Goal: Task Accomplishment & Management: Use online tool/utility

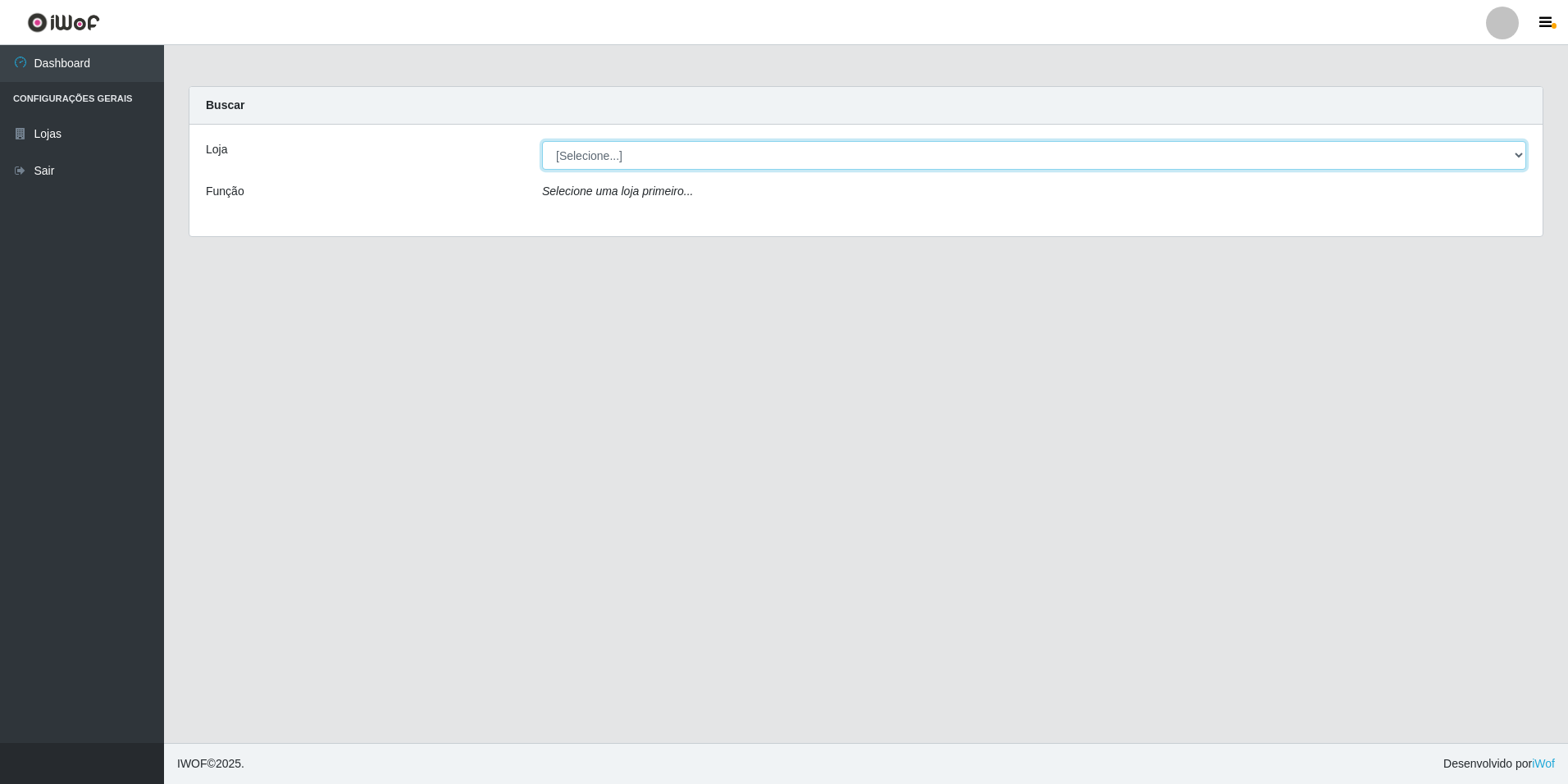
click at [1520, 151] on select "[Selecione...] [GEOGRAPHIC_DATA] - [GEOGRAPHIC_DATA]" at bounding box center [1034, 155] width 984 height 29
select select "528"
click at [542, 141] on select "[Selecione...] [GEOGRAPHIC_DATA] - [GEOGRAPHIC_DATA]" at bounding box center [1034, 155] width 984 height 29
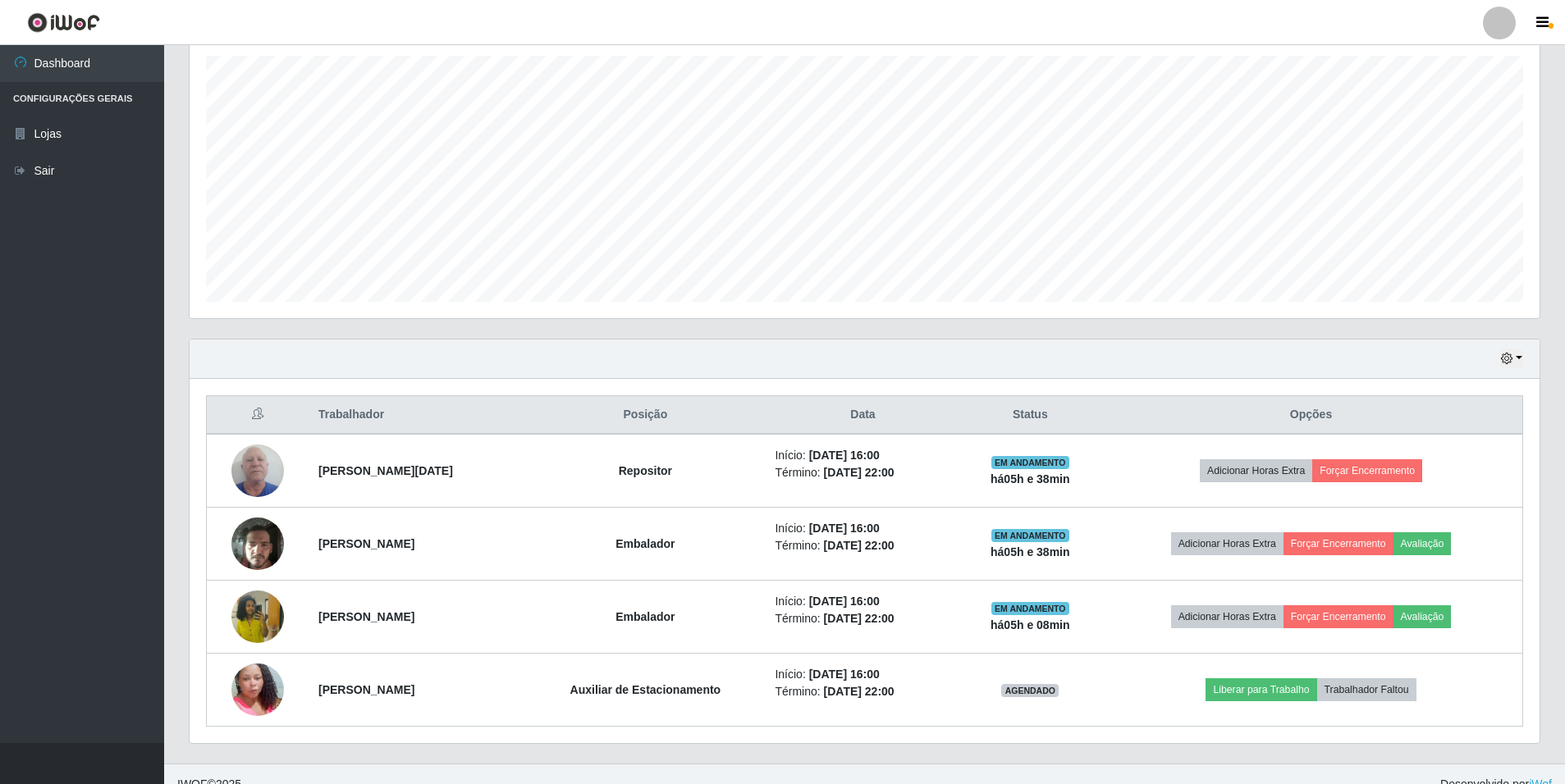
scroll to position [305, 0]
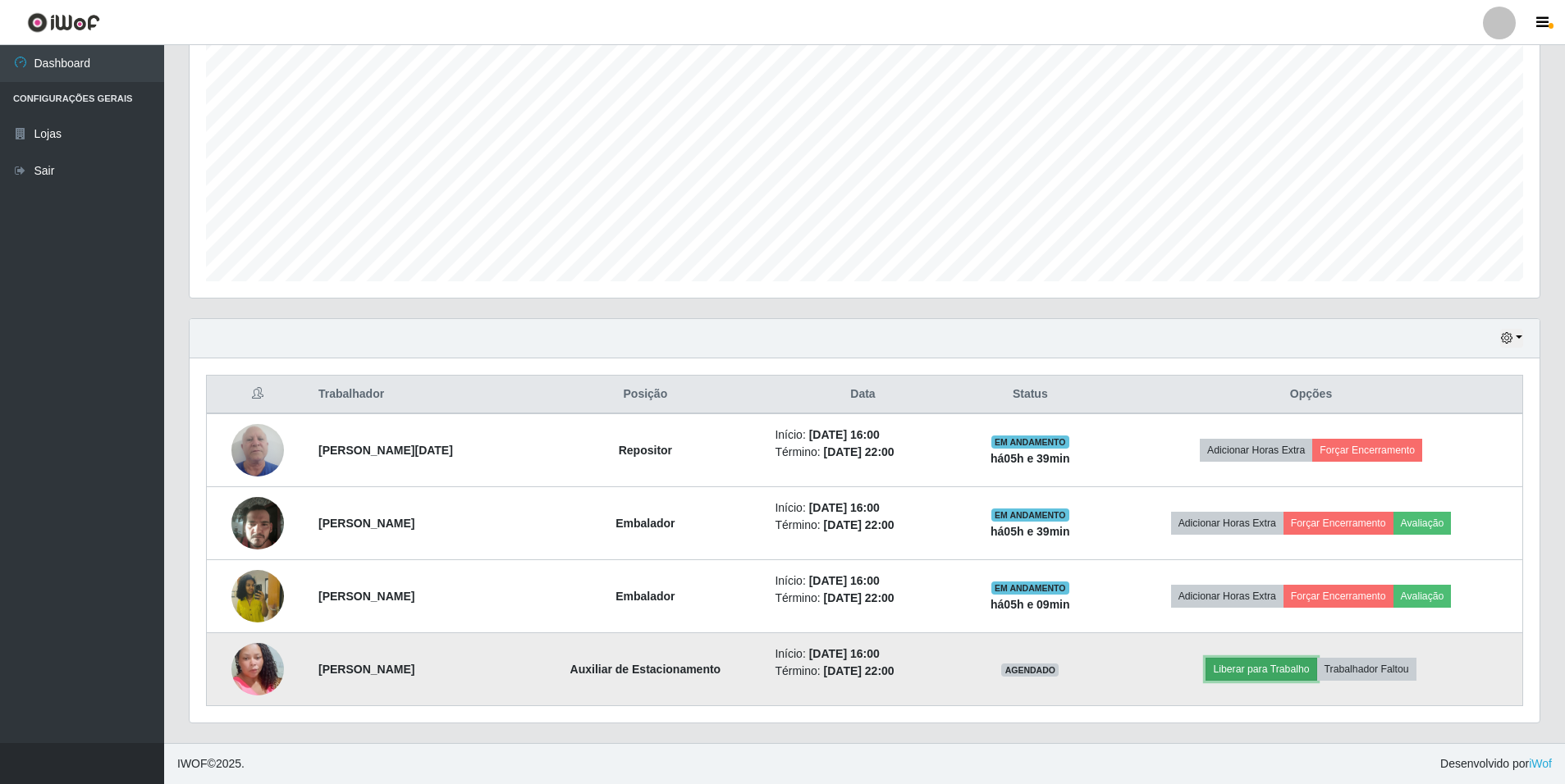
click at [1268, 669] on button "Liberar para Trabalho" at bounding box center [1261, 669] width 111 height 23
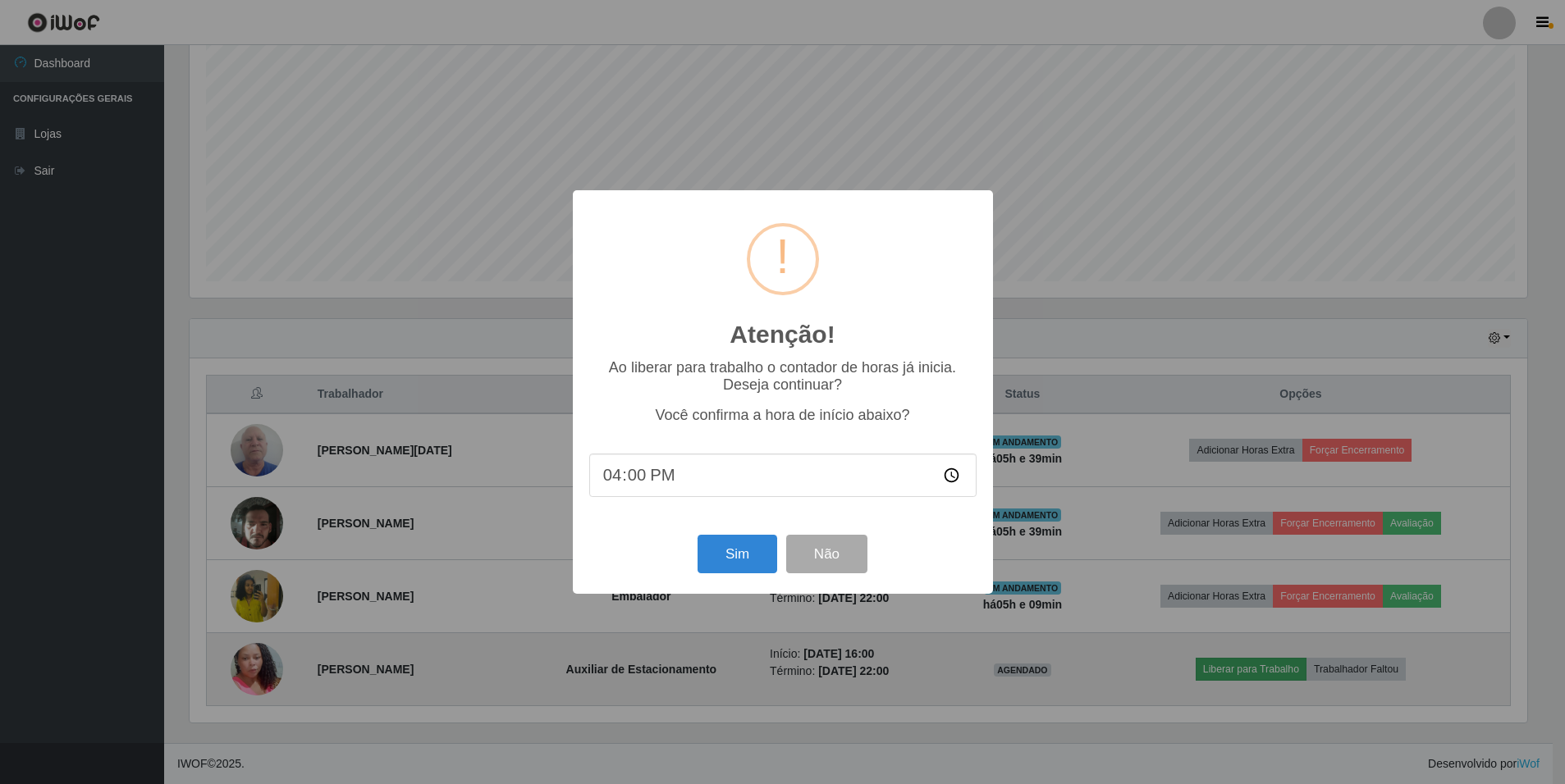
scroll to position [340, 1342]
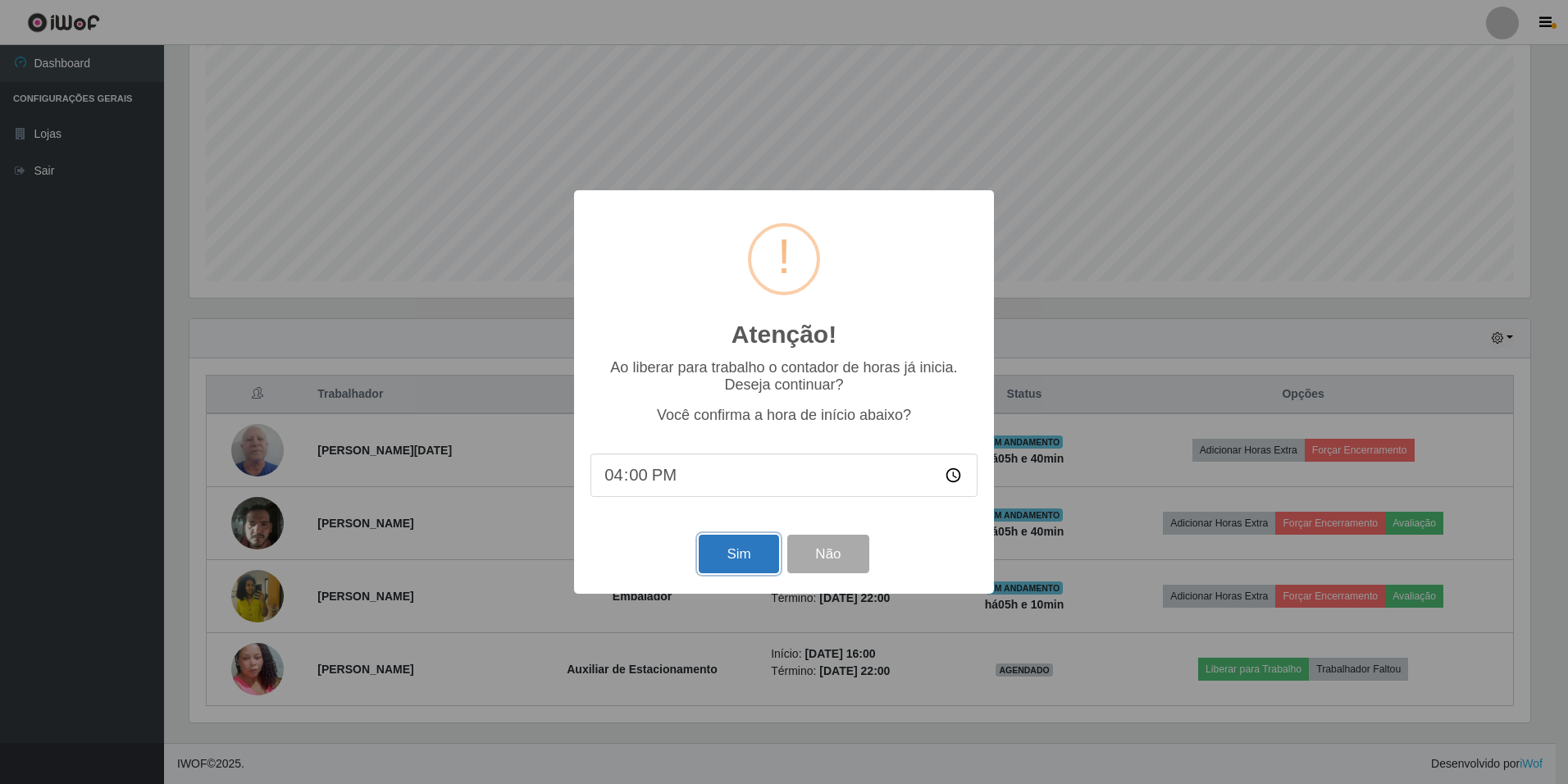
click at [739, 568] on button "Sim" at bounding box center [739, 553] width 80 height 38
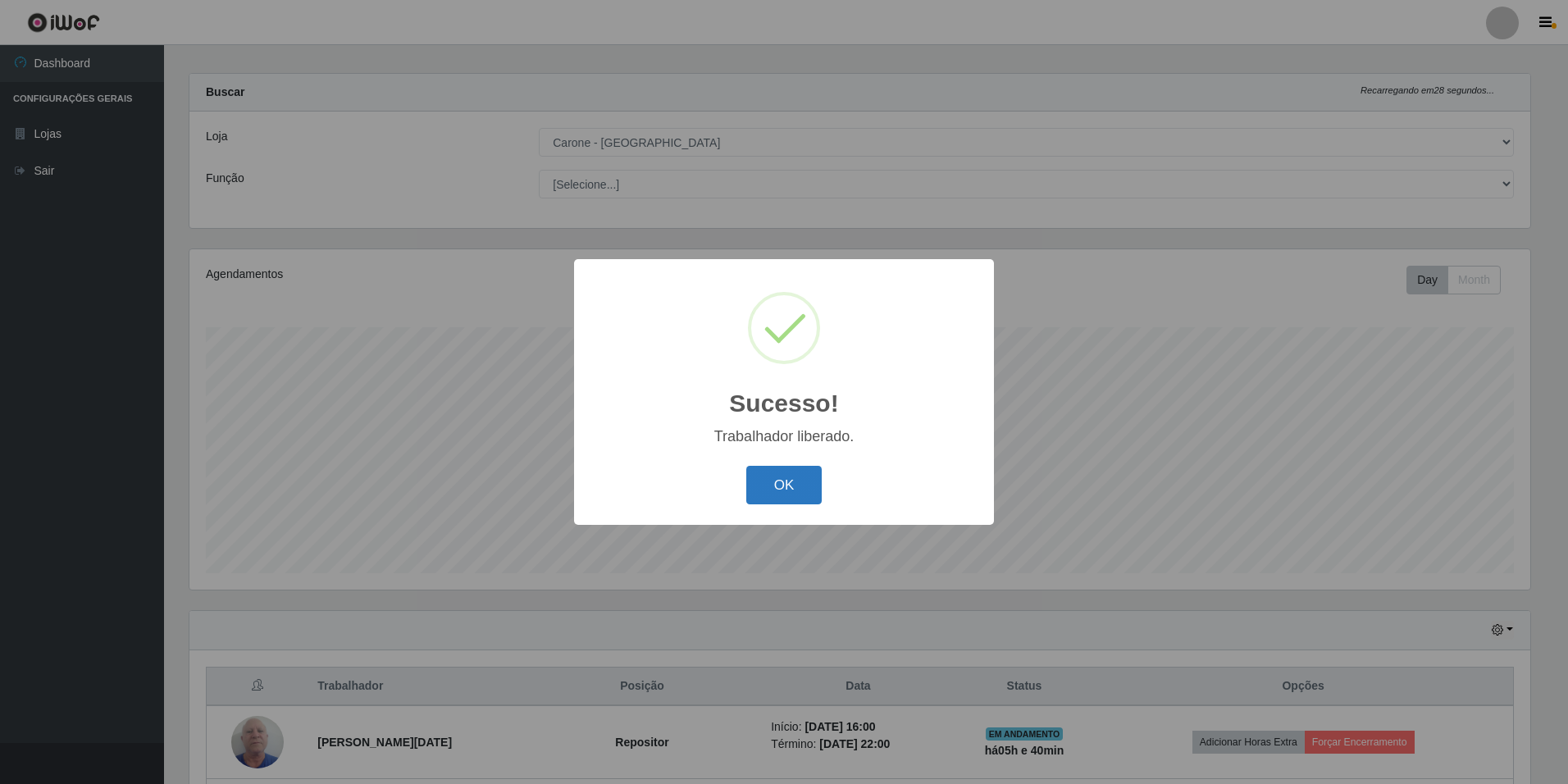
click at [777, 480] on button "OK" at bounding box center [784, 484] width 76 height 38
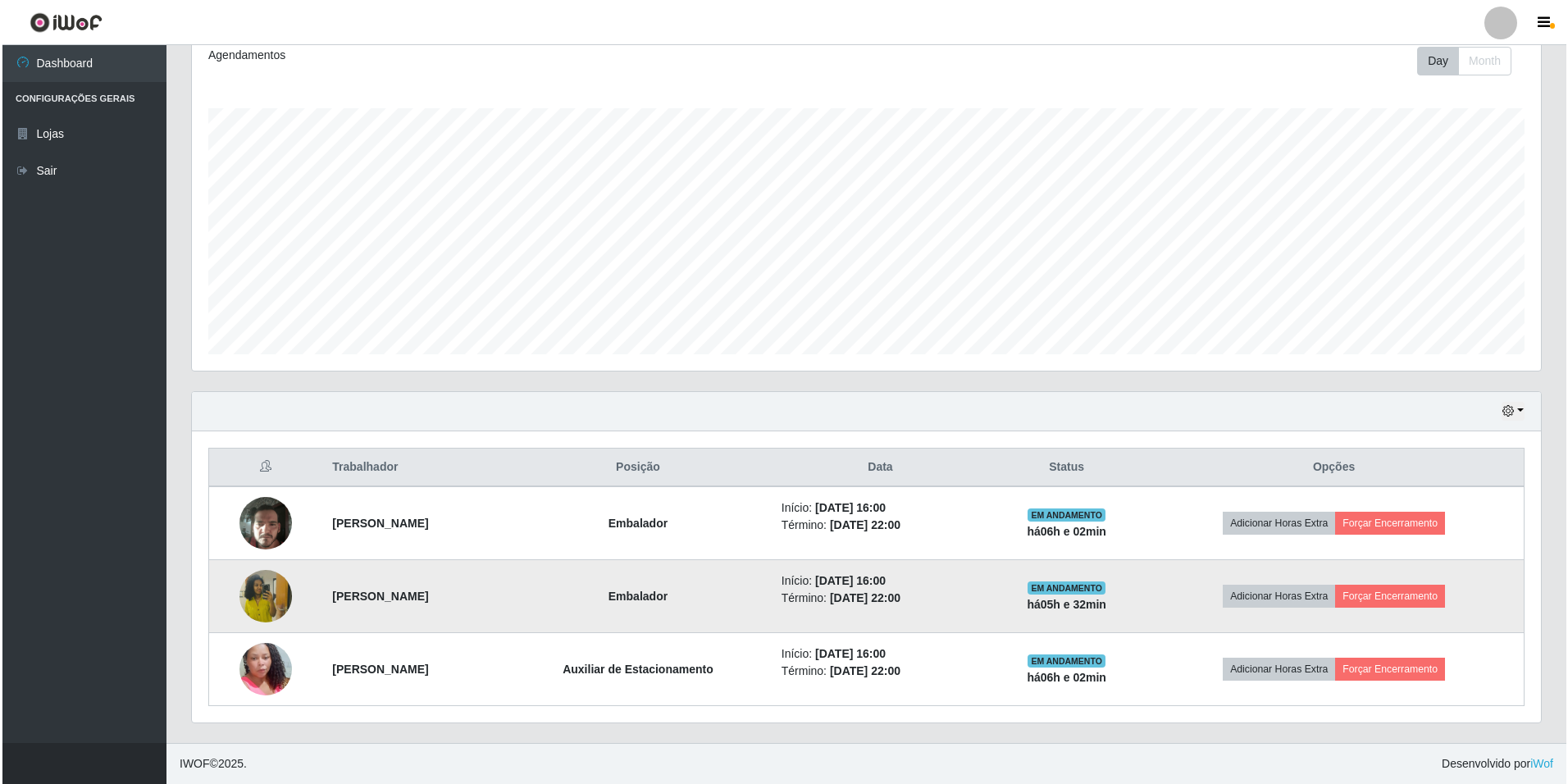
scroll to position [86, 0]
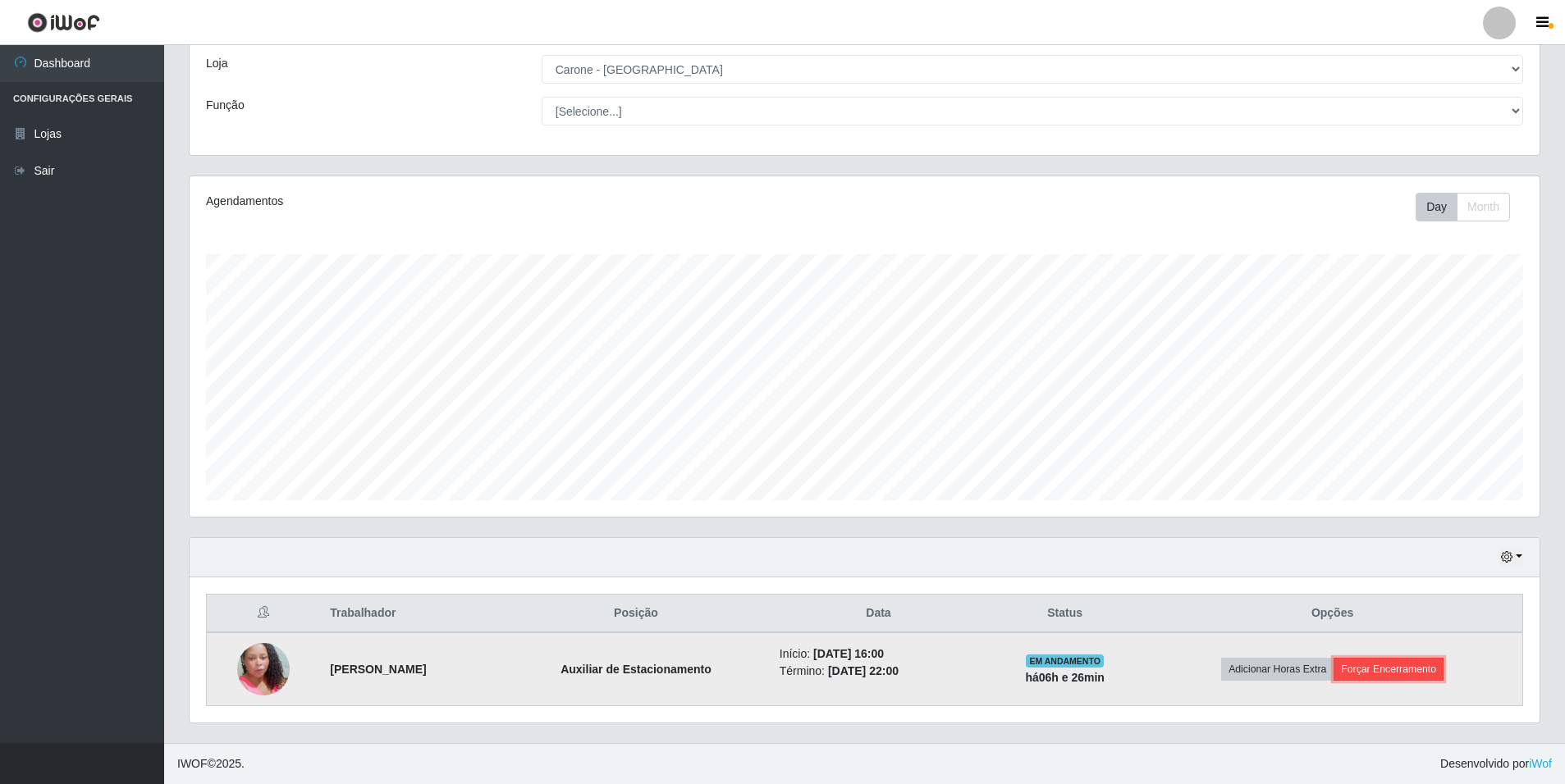
click at [1412, 666] on button "Forçar Encerramento" at bounding box center [1388, 669] width 110 height 23
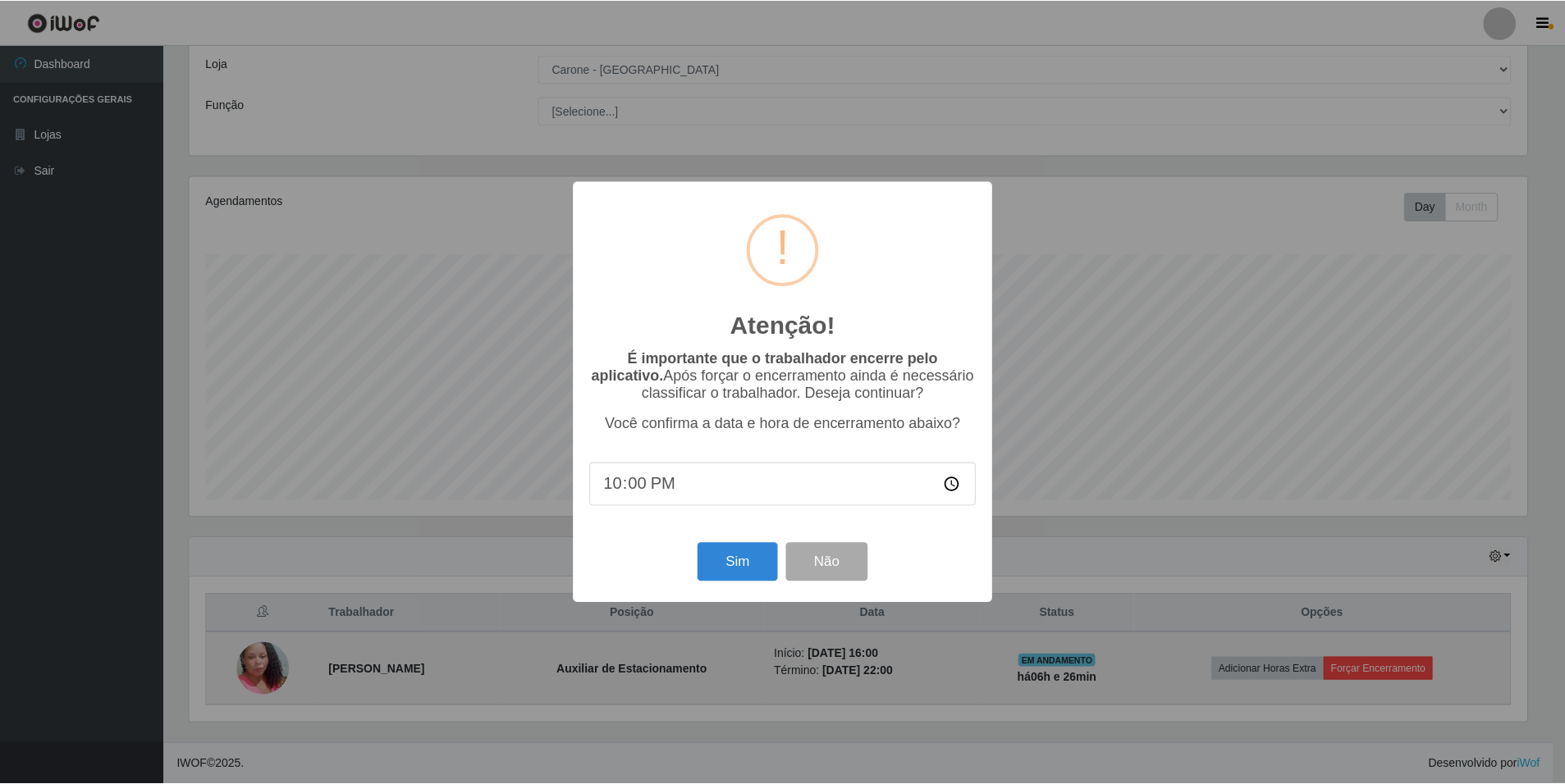
scroll to position [340, 1342]
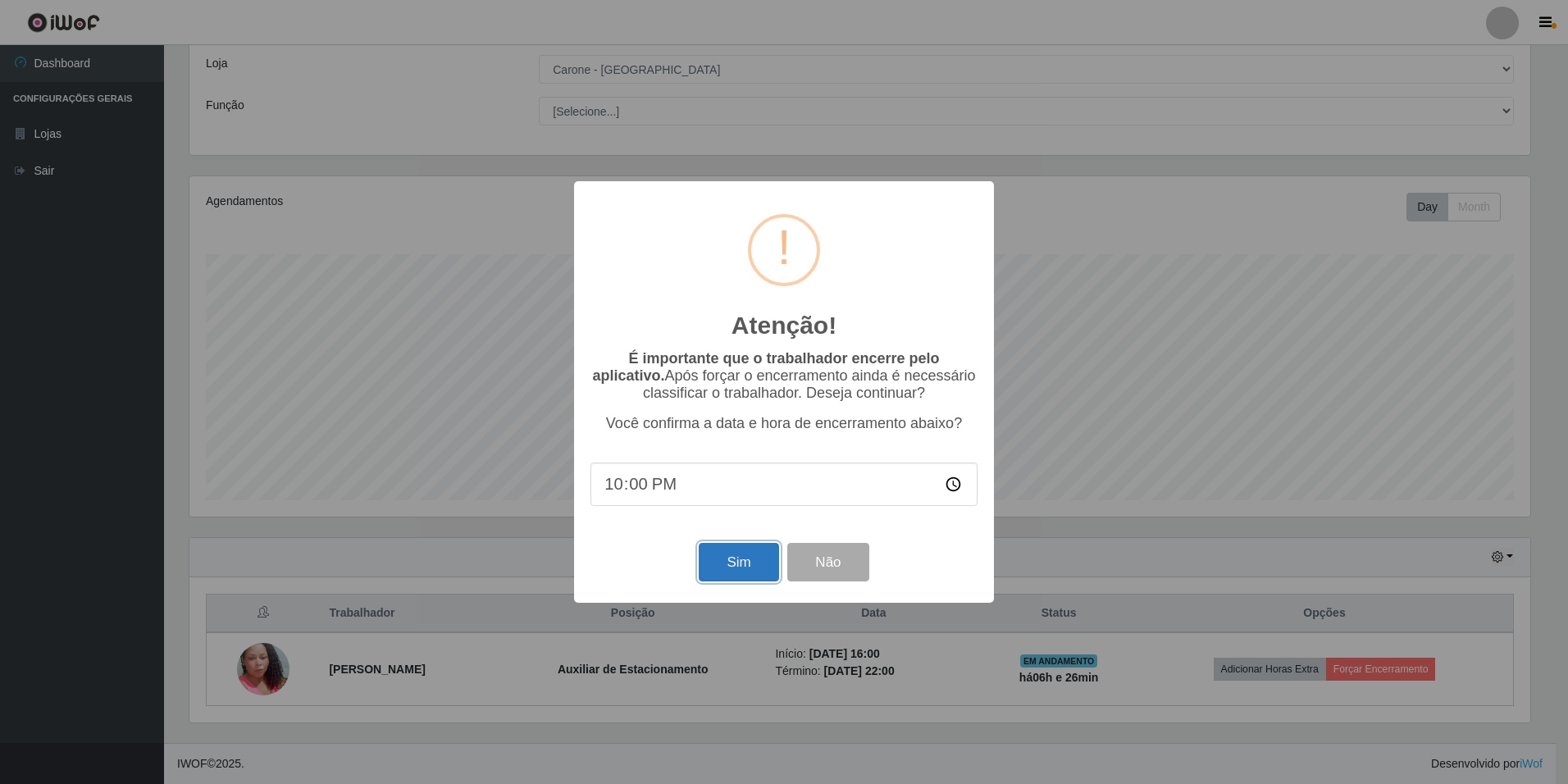
click at [743, 562] on button "Sim" at bounding box center [739, 562] width 80 height 38
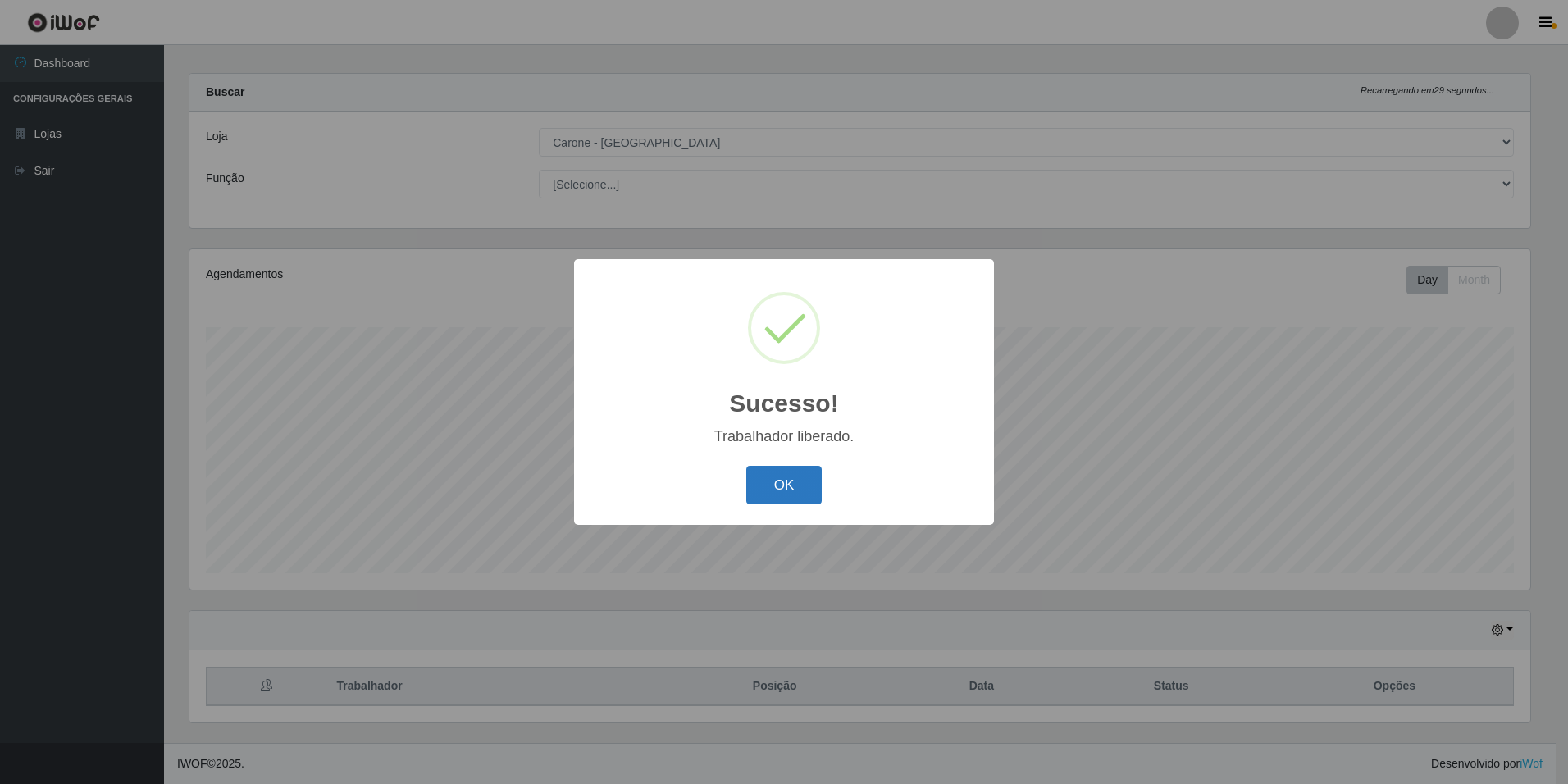
click at [805, 475] on button "OK" at bounding box center [784, 484] width 76 height 38
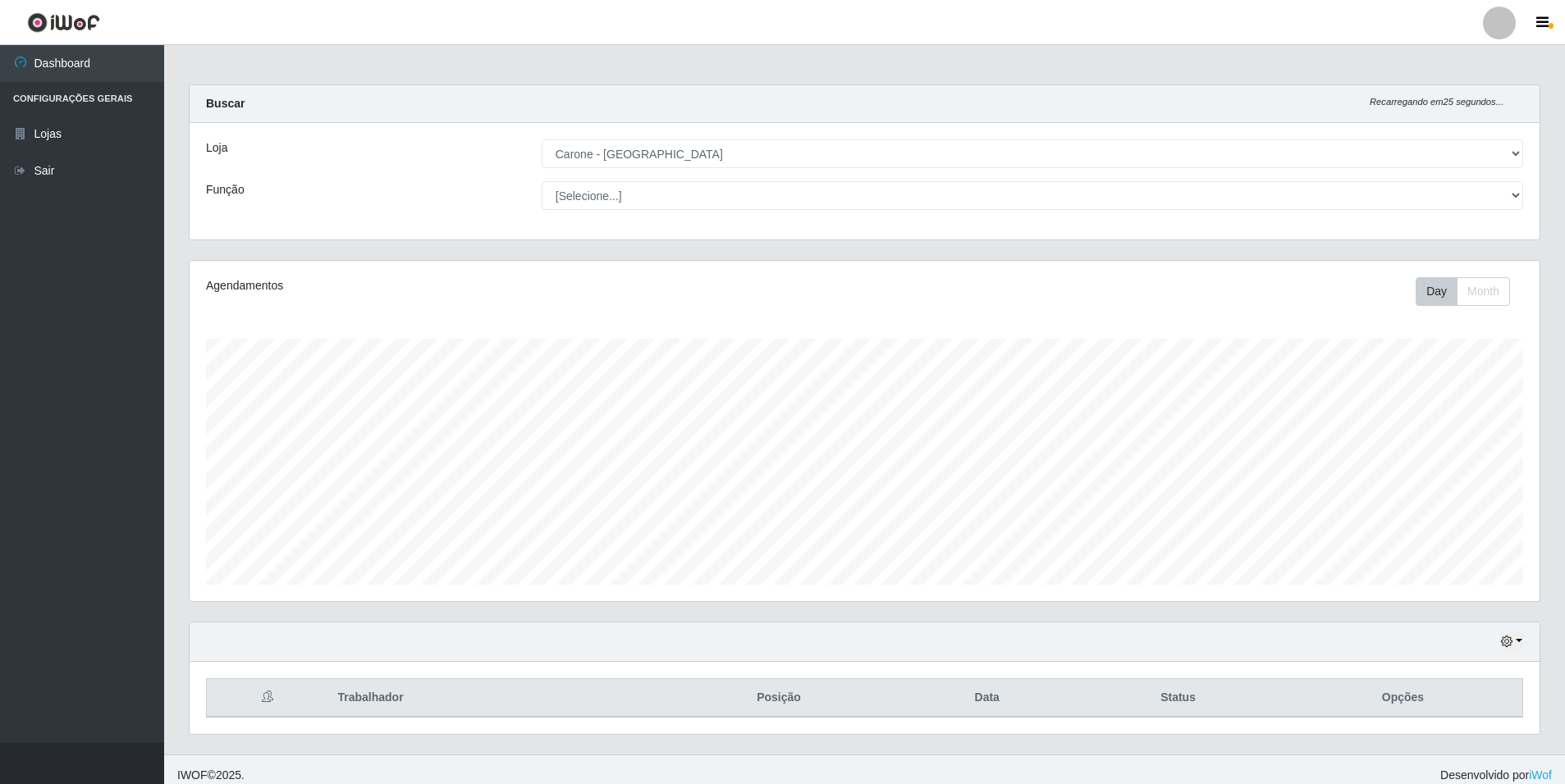
scroll to position [0, 0]
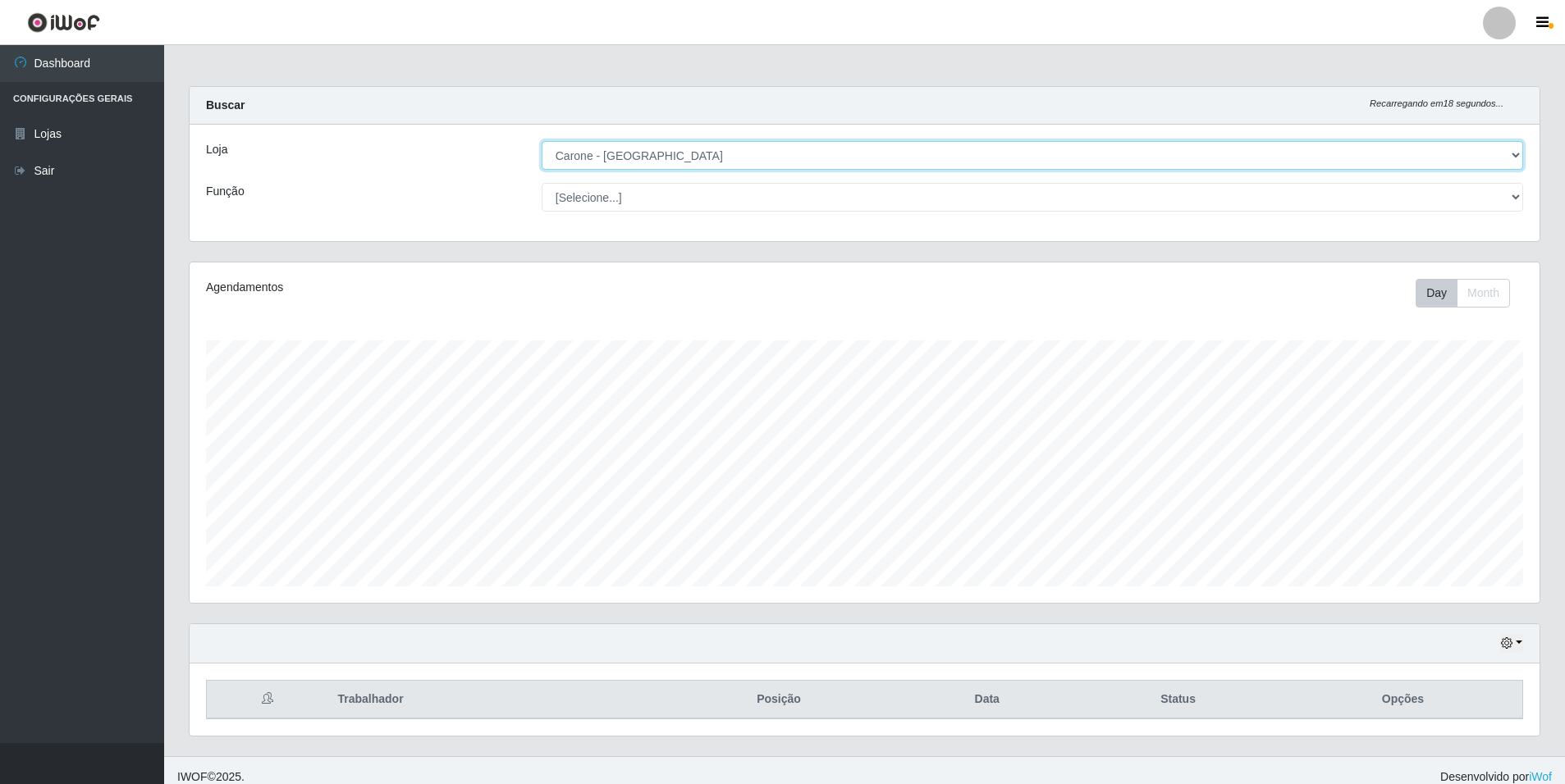
click at [1515, 158] on select "[Selecione...] [GEOGRAPHIC_DATA] - [GEOGRAPHIC_DATA]" at bounding box center [1032, 155] width 982 height 29
click at [542, 141] on select "[Selecione...] [GEOGRAPHIC_DATA] - [GEOGRAPHIC_DATA]" at bounding box center [1032, 155] width 982 height 29
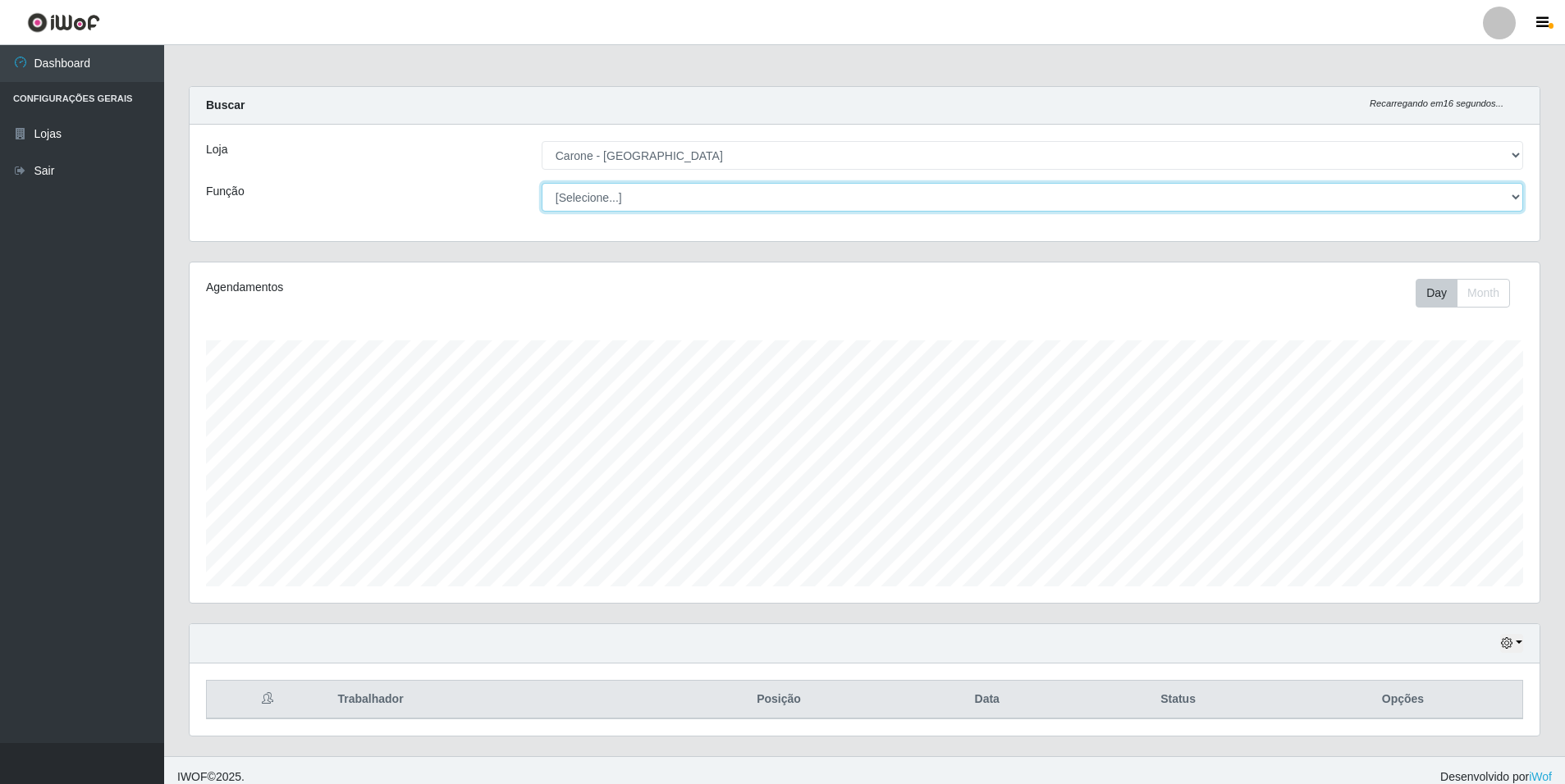
drag, startPoint x: 1518, startPoint y: 186, endPoint x: 1520, endPoint y: 196, distance: 10.2
click at [1520, 196] on select "[Selecione...] Auxiliar de Depósito Auxiliar de Depósito + Auxiliar de Depósito…" at bounding box center [1032, 196] width 982 height 29
click at [1521, 197] on select "[Selecione...] Auxiliar de Depósito Auxiliar de Depósito + Auxiliar de Depósito…" at bounding box center [1032, 196] width 982 height 29
click at [1518, 196] on select "[Selecione...] Auxiliar de Depósito Auxiliar de Depósito + Auxiliar de Depósito…" at bounding box center [1032, 196] width 982 height 29
select select "4"
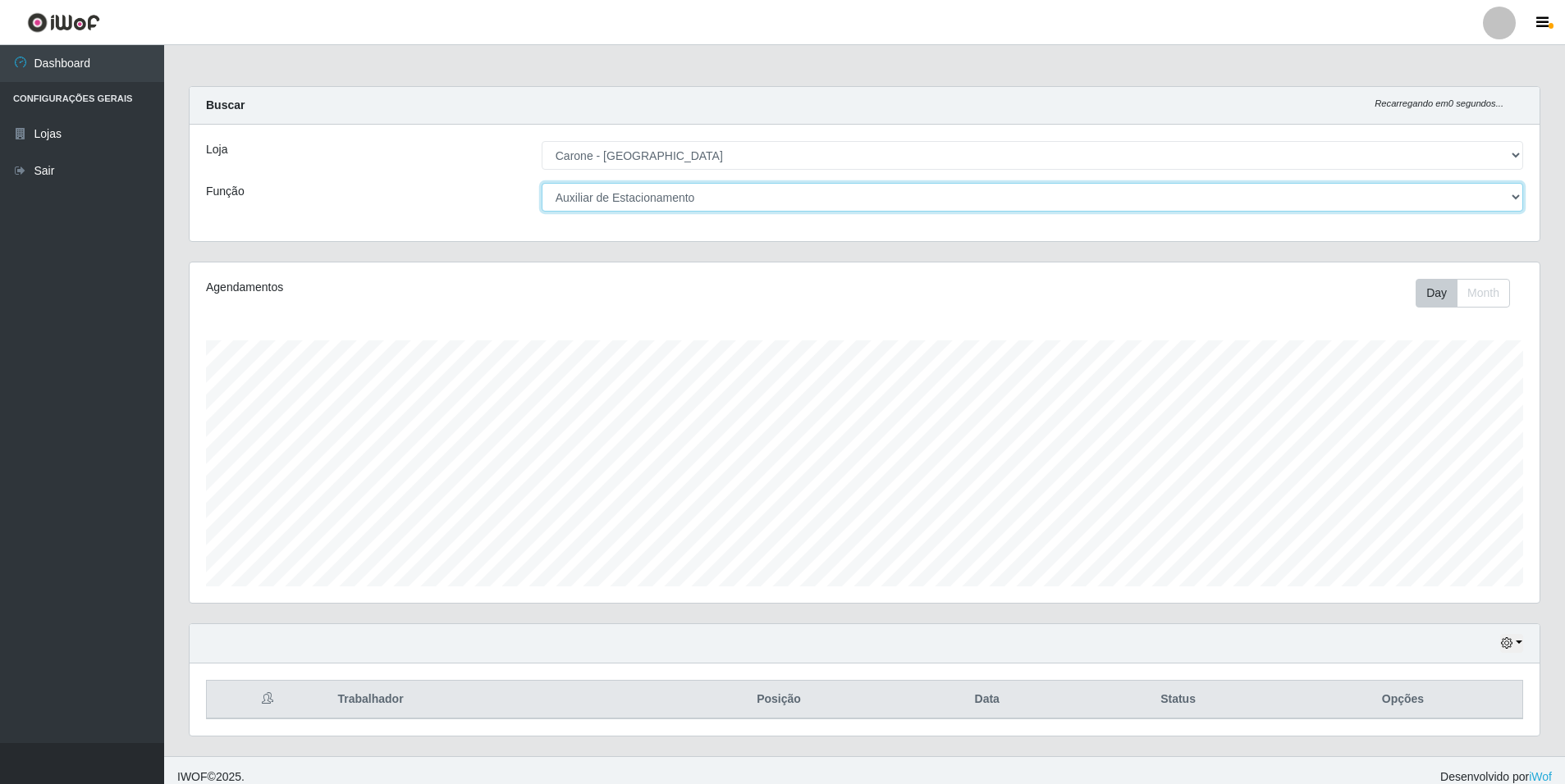
click at [542, 182] on select "[Selecione...] Auxiliar de Depósito Auxiliar de Depósito + Auxiliar de Depósito…" at bounding box center [1032, 196] width 982 height 29
